Goal: Task Accomplishment & Management: Manage account settings

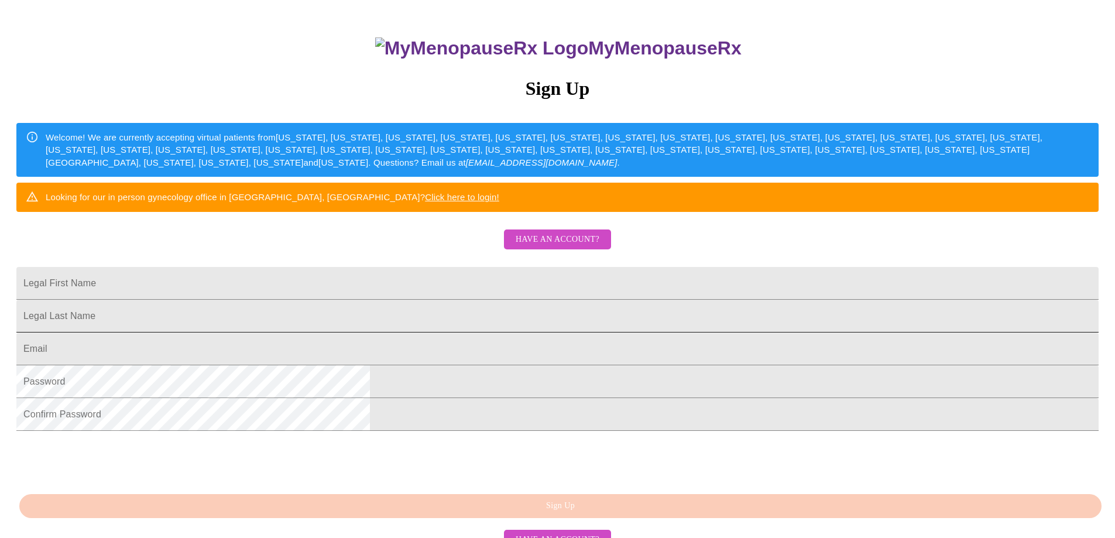
scroll to position [176, 0]
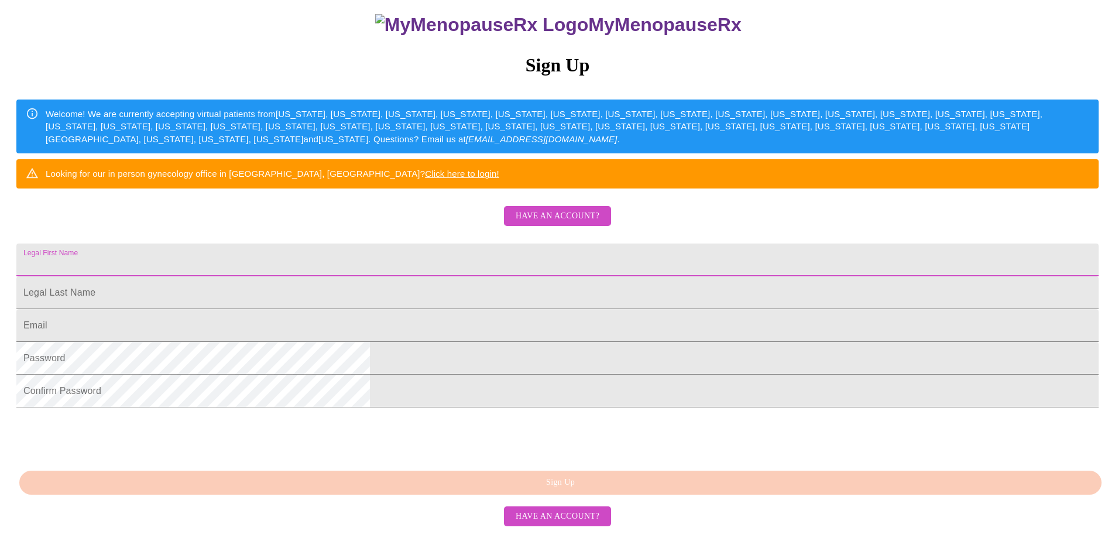
click at [441, 246] on input "Legal First Name" at bounding box center [557, 259] width 1082 height 33
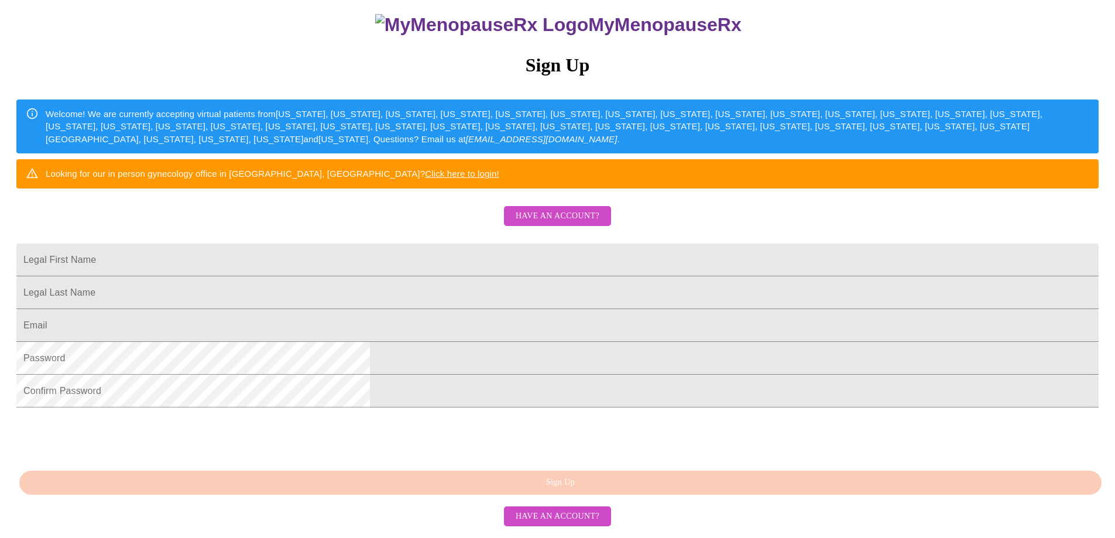
click at [335, 253] on div "MyMenopauseRx Sign Up Welcome! We are currently accepting virtual patients from…" at bounding box center [557, 210] width 1105 height 645
click at [559, 206] on button "Have an account?" at bounding box center [557, 216] width 107 height 20
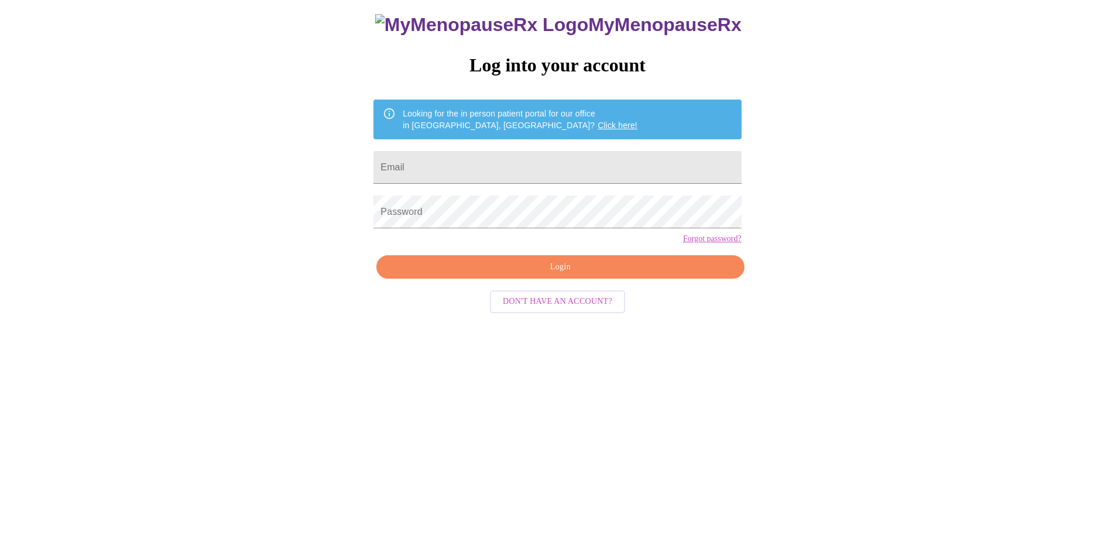
scroll to position [12, 0]
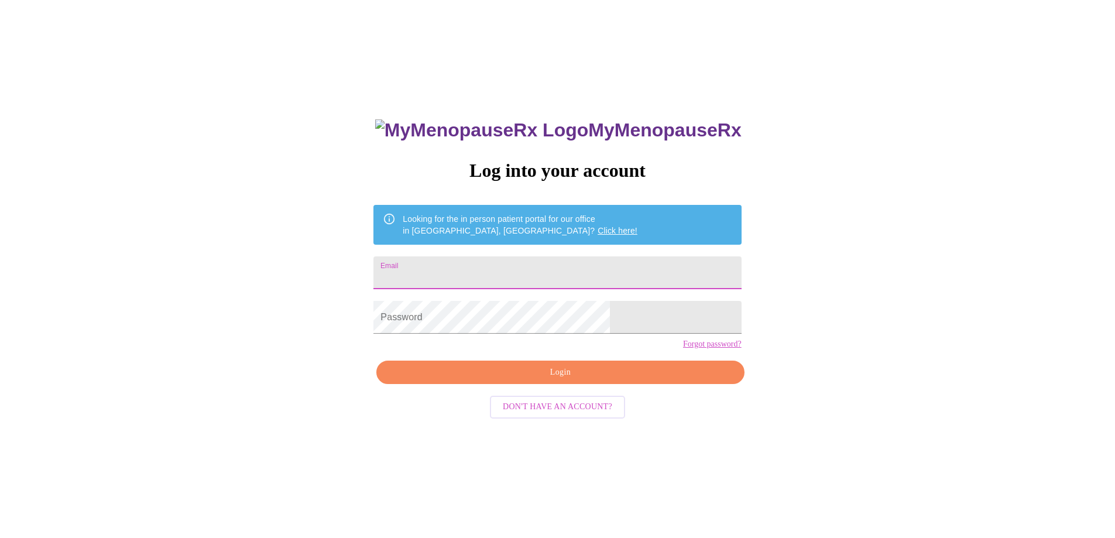
click at [495, 267] on input "Email" at bounding box center [556, 272] width 367 height 33
type input "[EMAIL_ADDRESS][DOMAIN_NAME]"
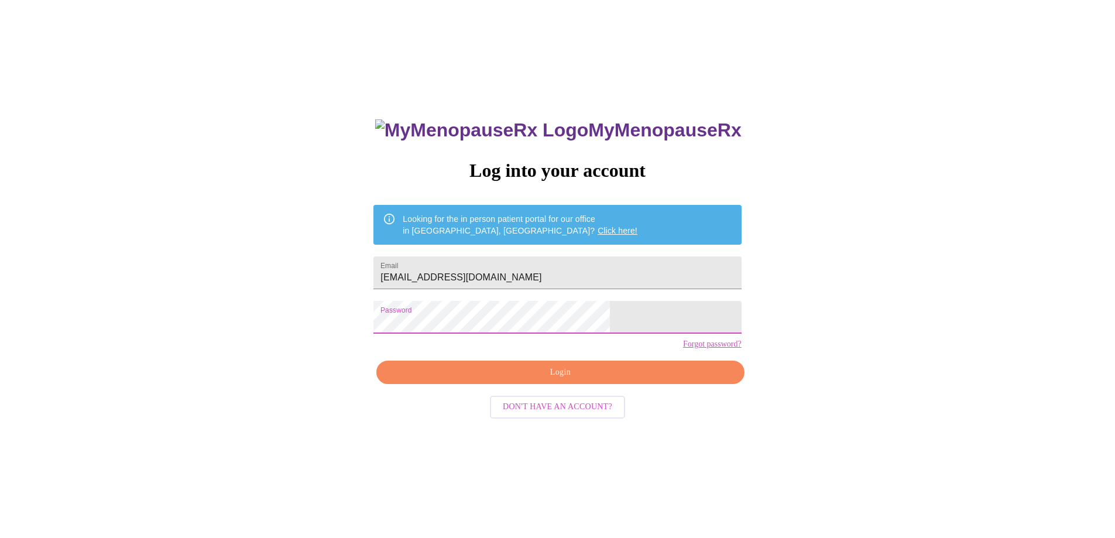
click at [574, 380] on span "Login" at bounding box center [560, 372] width 341 height 15
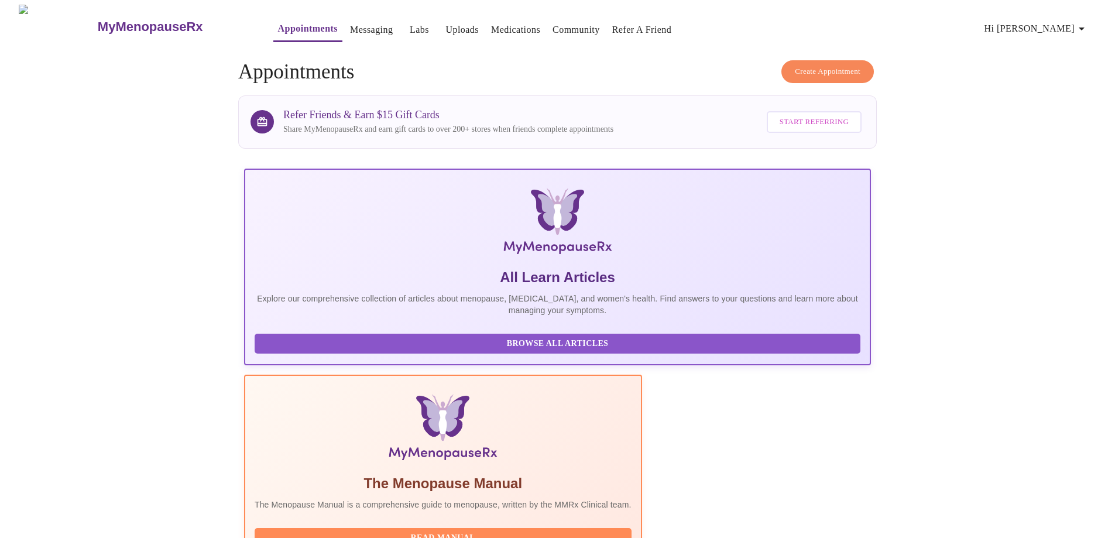
drag, startPoint x: 567, startPoint y: 224, endPoint x: 507, endPoint y: 229, distance: 60.5
drag, startPoint x: 427, startPoint y: 264, endPoint x: 424, endPoint y: 272, distance: 8.5
drag, startPoint x: 422, startPoint y: 277, endPoint x: 414, endPoint y: 280, distance: 8.7
